Goal: Navigation & Orientation: Understand site structure

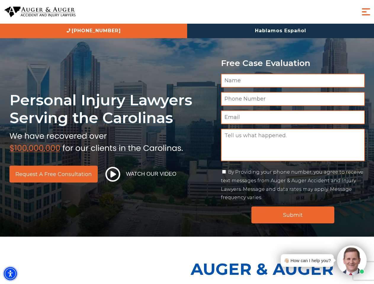
click at [10, 274] on img "Accessibility Menu" at bounding box center [10, 274] width 13 height 13
